Goal: Information Seeking & Learning: Learn about a topic

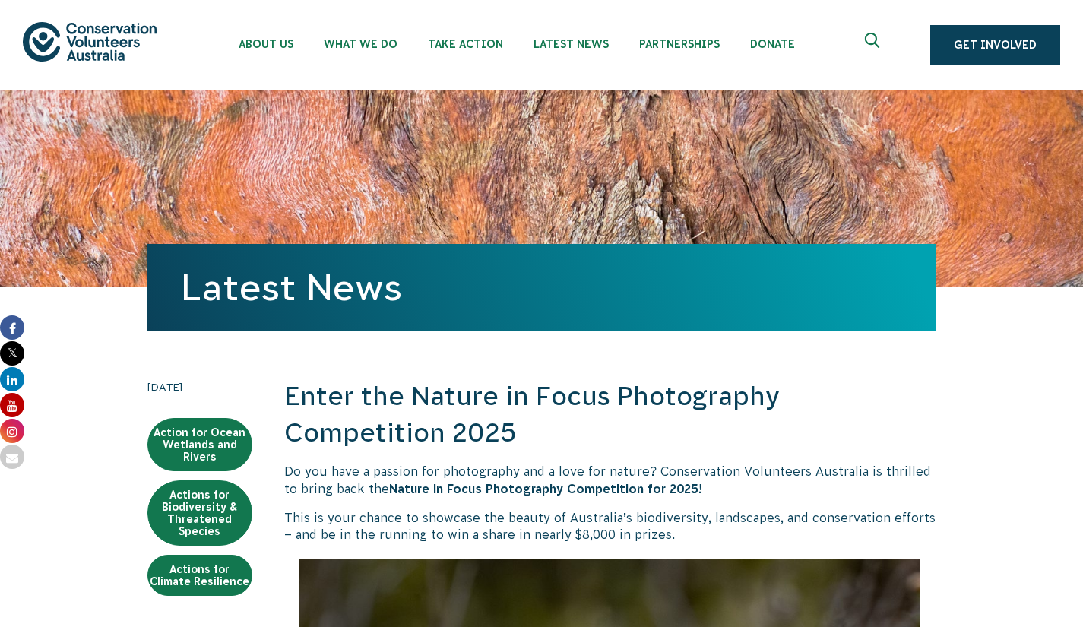
scroll to position [1159, 0]
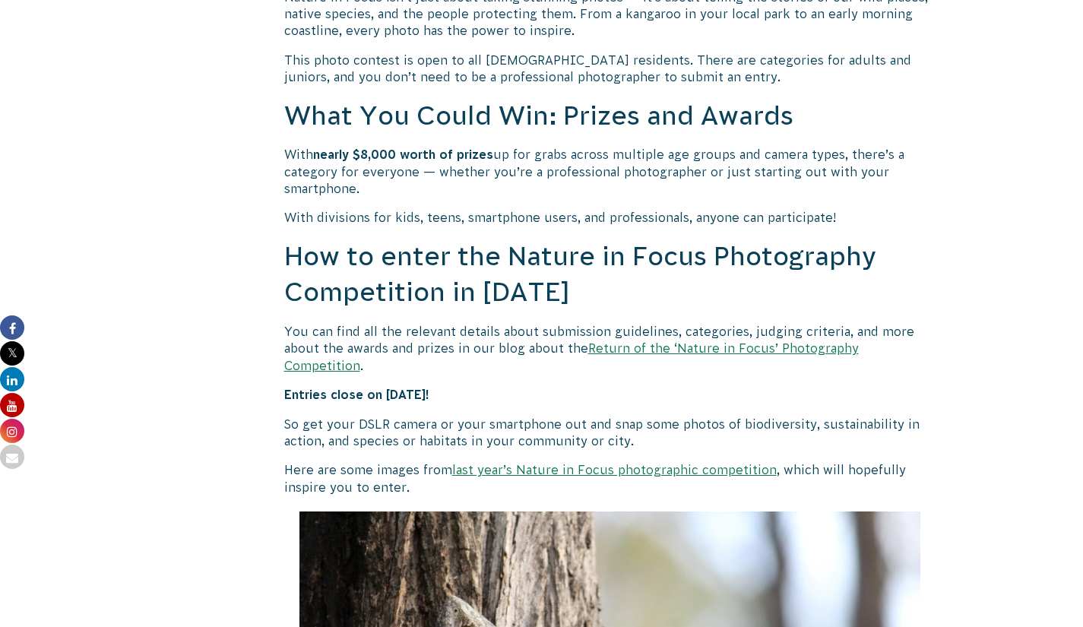
click at [580, 403] on p "Entries close on [DATE]!" at bounding box center [610, 394] width 652 height 17
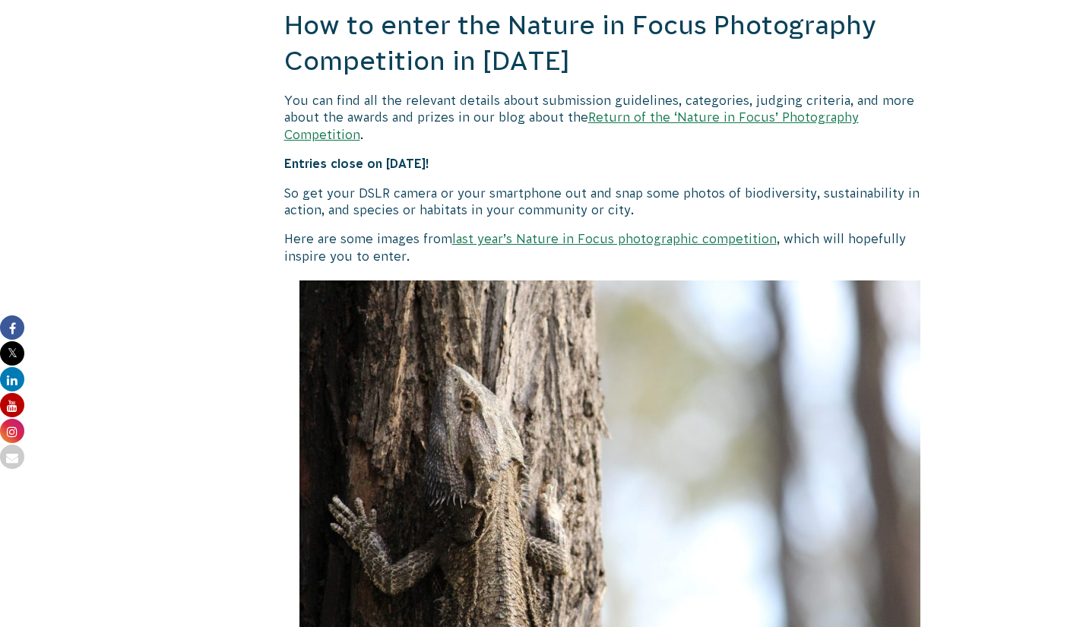
scroll to position [1386, 0]
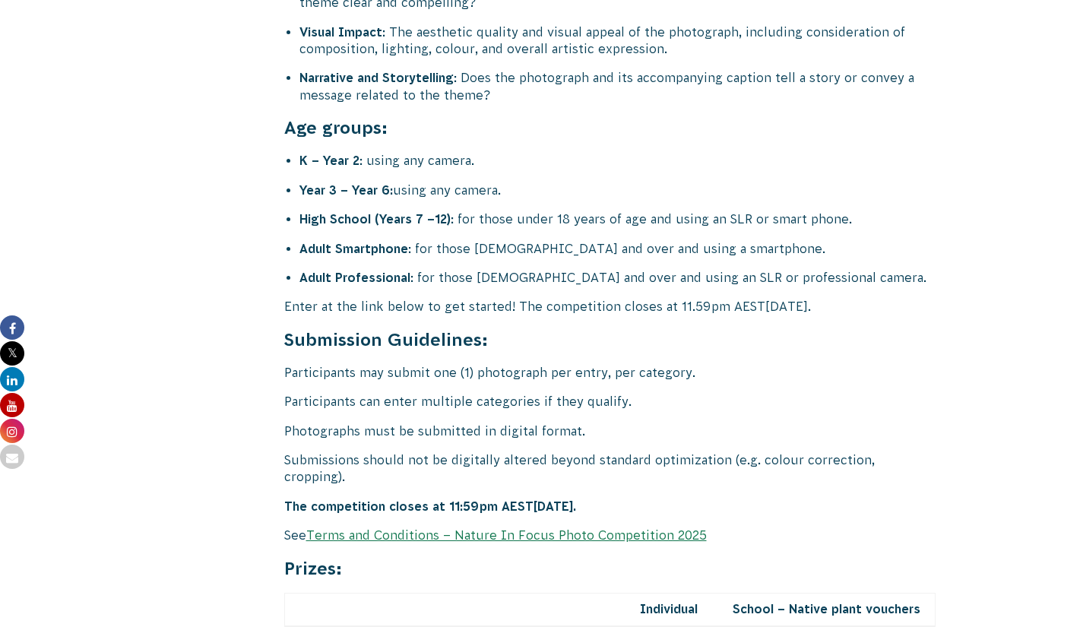
scroll to position [6023, 0]
click at [577, 353] on h4 "Submission Guidelines:" at bounding box center [610, 340] width 652 height 24
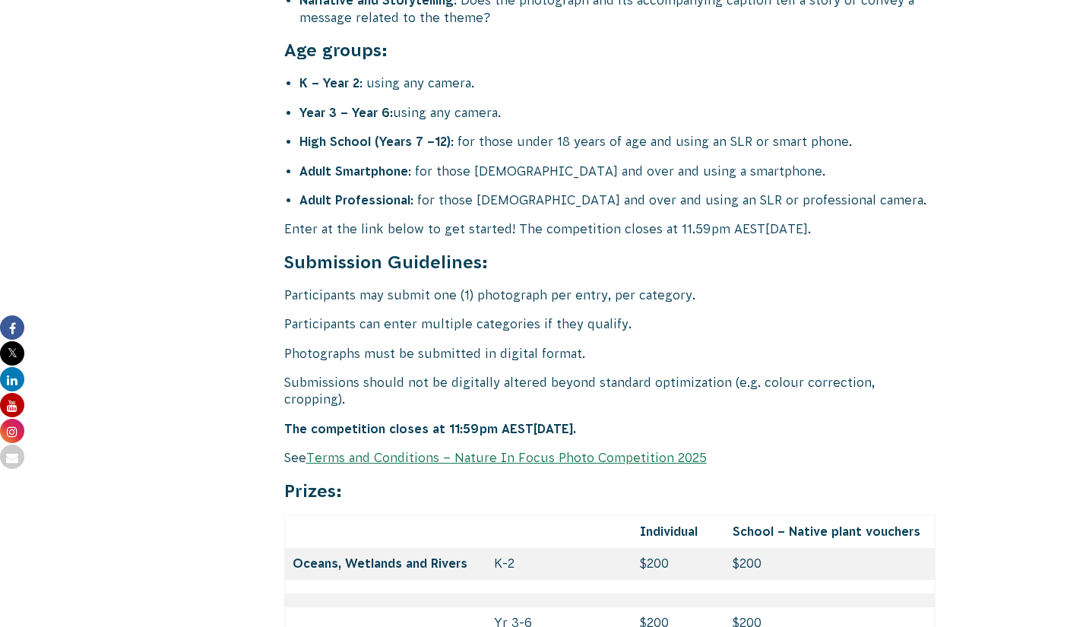
click at [596, 362] on p "Photographs must be submitted in digital format." at bounding box center [610, 353] width 652 height 17
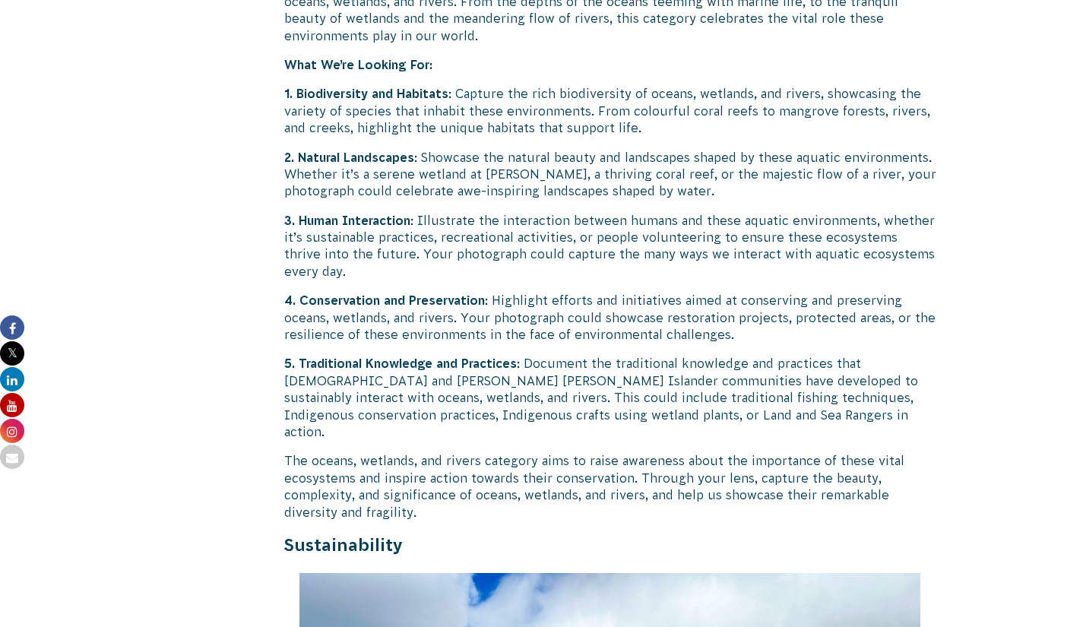
scroll to position [2959, 0]
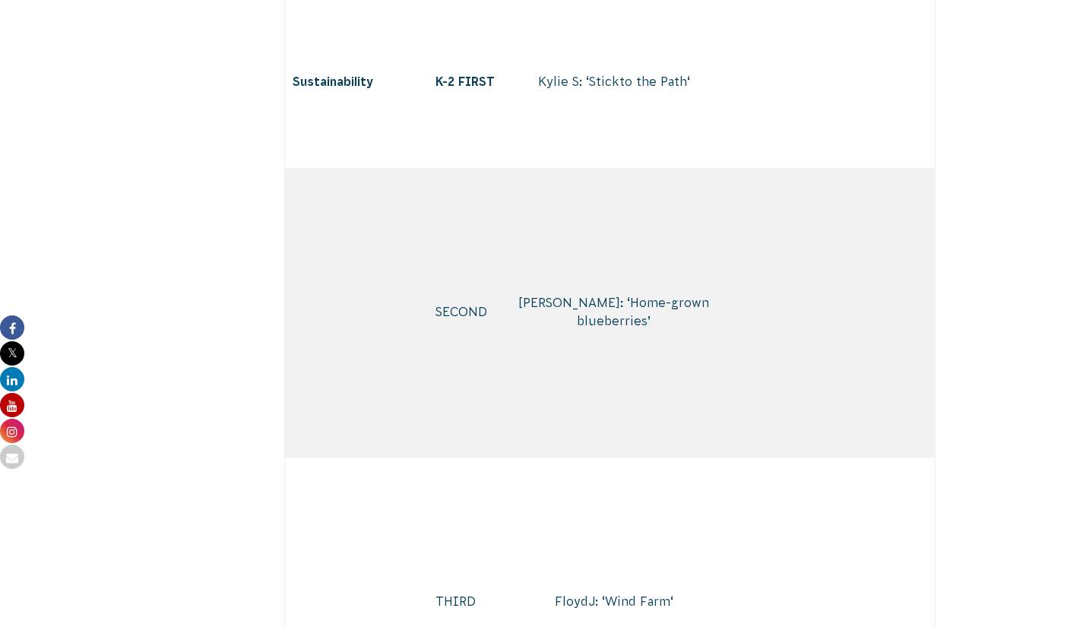
scroll to position [4653, 0]
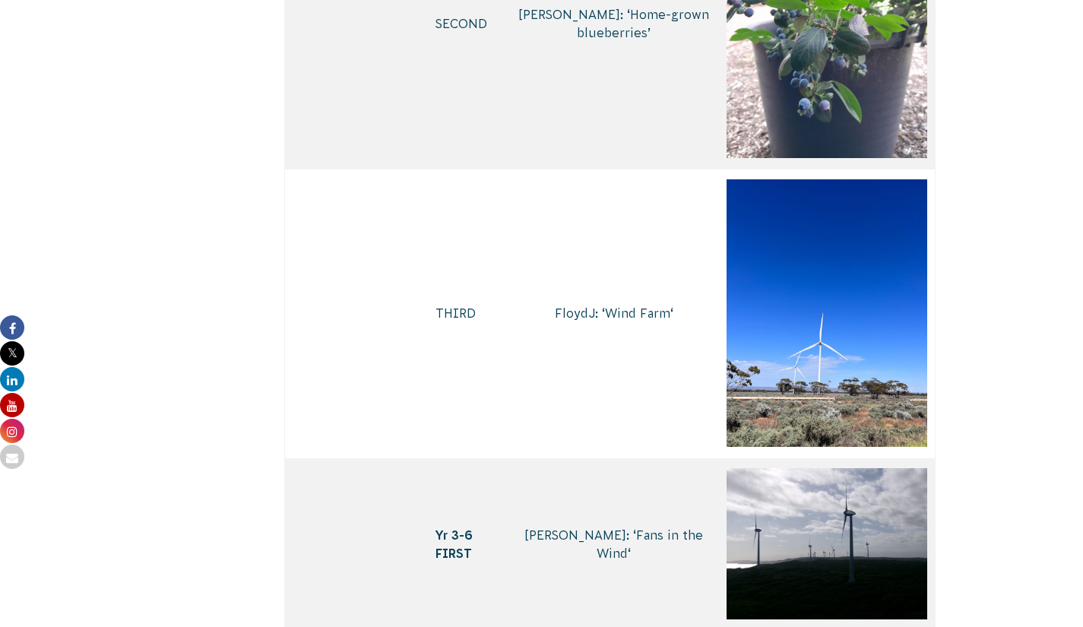
scroll to position [4757, 0]
